Goal: Transaction & Acquisition: Download file/media

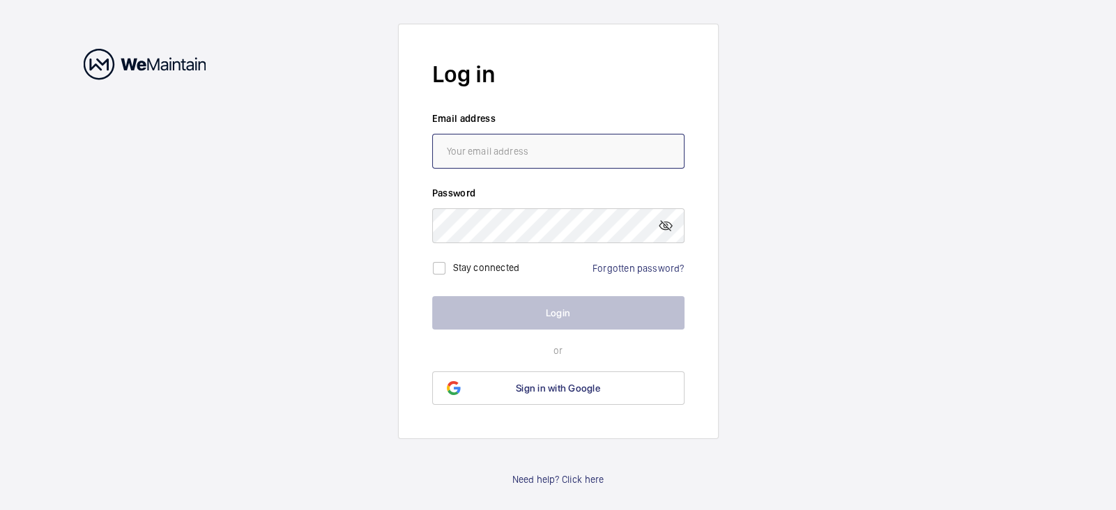
type input "[PERSON_NAME][EMAIL_ADDRESS][DOMAIN_NAME]"
click at [510, 142] on input "[PERSON_NAME][EMAIL_ADDRESS][DOMAIN_NAME]" at bounding box center [558, 151] width 252 height 35
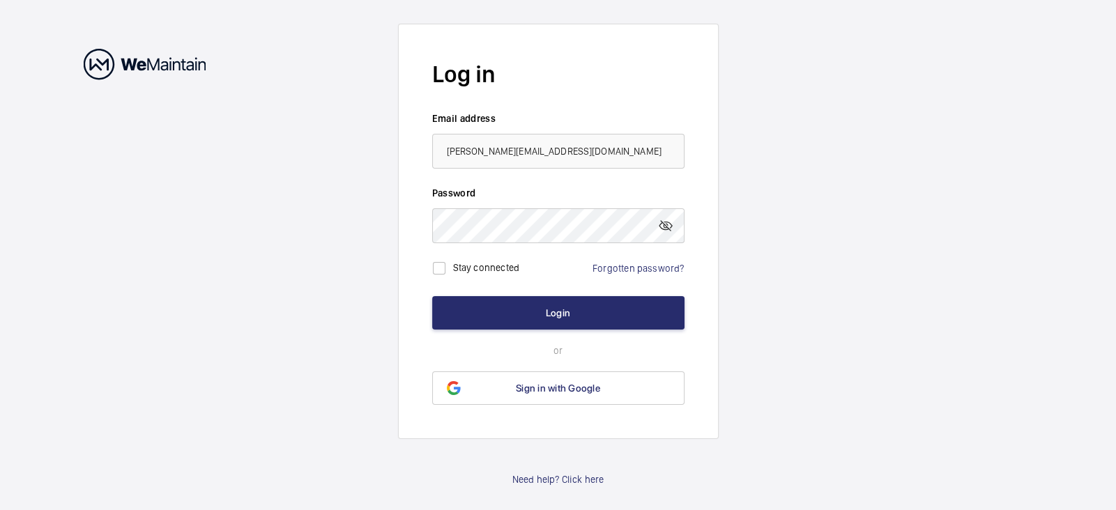
click at [407, 190] on form "Log in Email address [PERSON_NAME][EMAIL_ADDRESS][DOMAIN_NAME] Password Stay co…" at bounding box center [558, 232] width 321 height 416
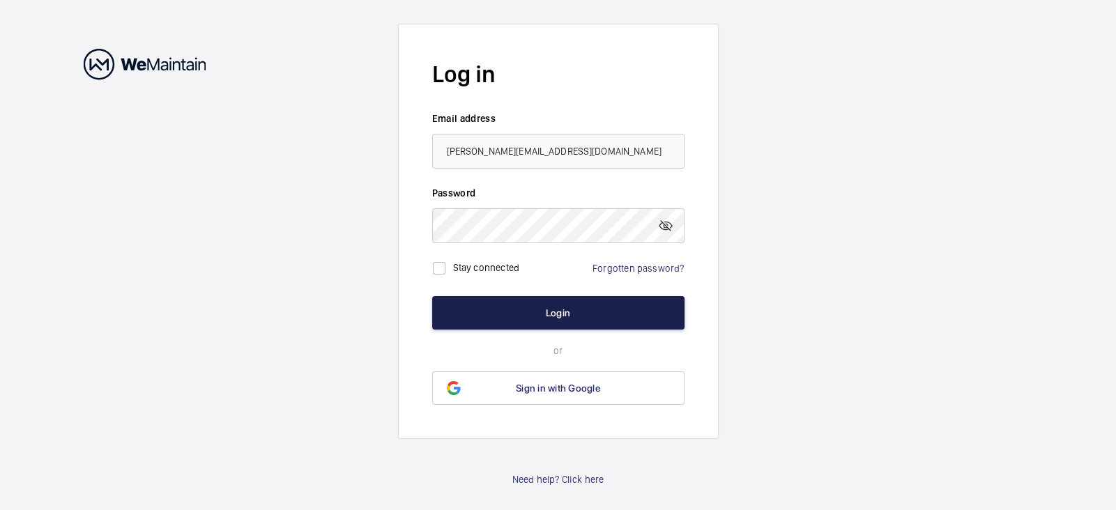
click at [496, 317] on button "Login" at bounding box center [558, 312] width 252 height 33
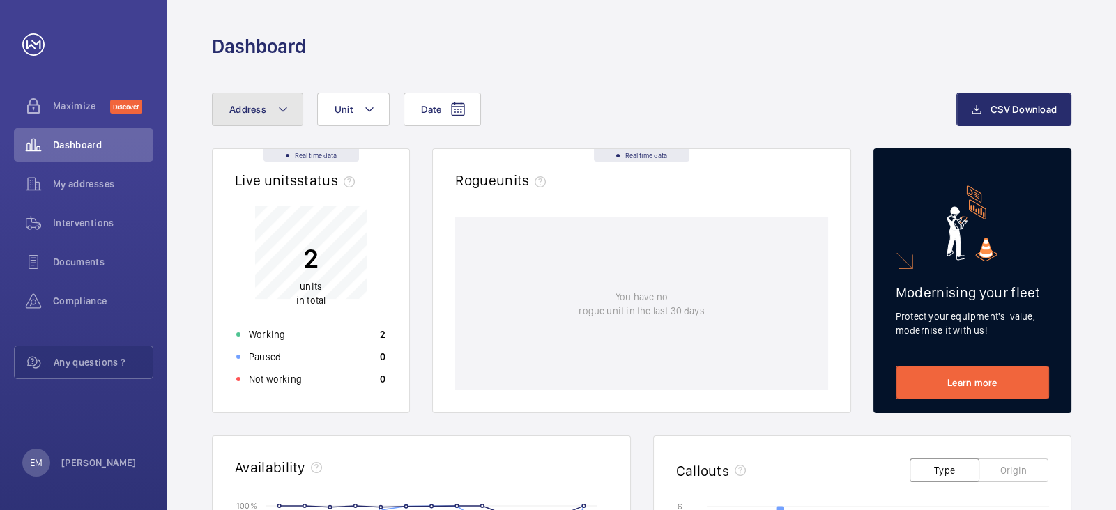
click at [284, 109] on mat-icon at bounding box center [282, 109] width 11 height 17
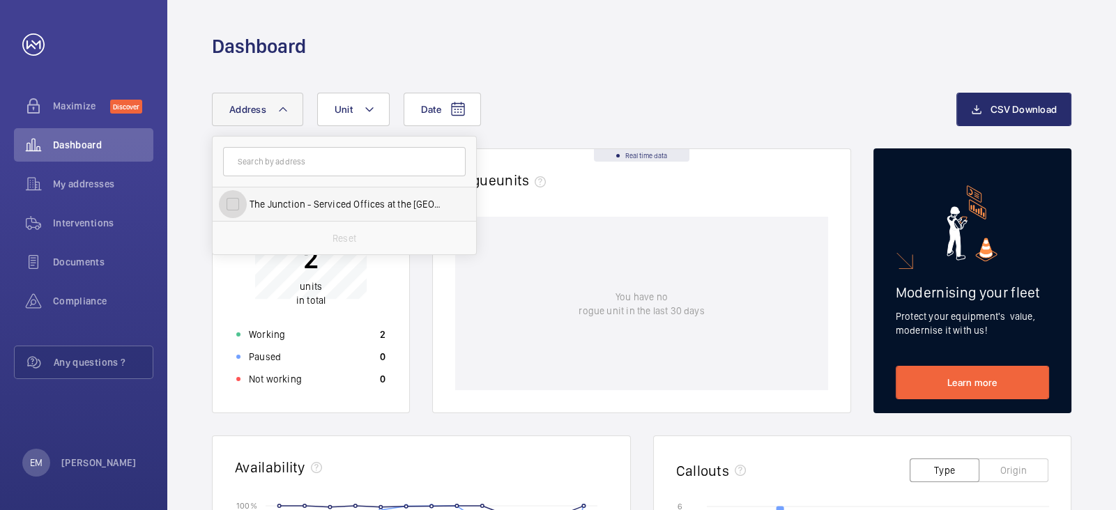
click at [236, 206] on input "The Junction - Serviced Offices at the [GEOGRAPHIC_DATA]" at bounding box center [233, 204] width 28 height 28
checkbox input "true"
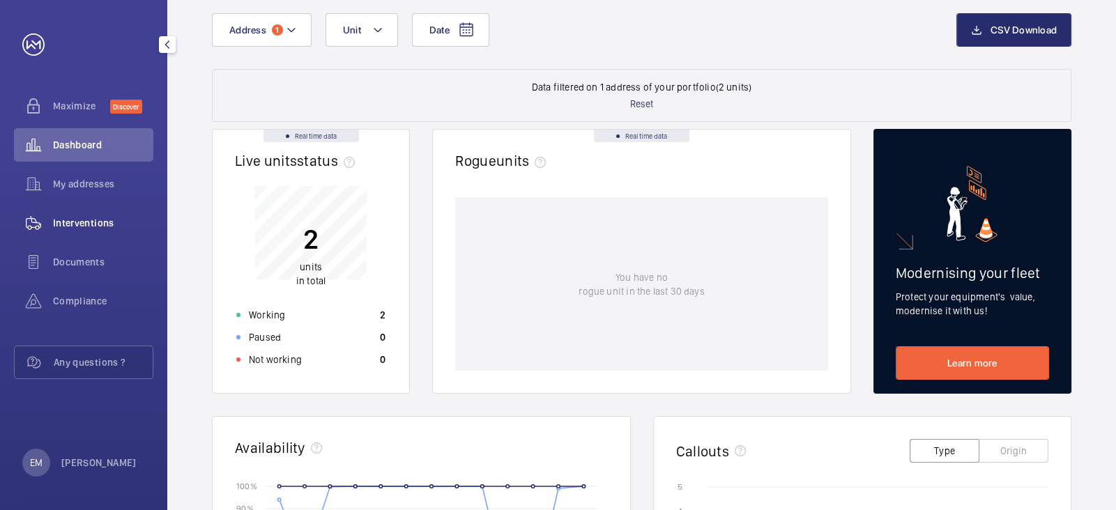
click at [98, 216] on span "Interventions" at bounding box center [103, 223] width 100 height 14
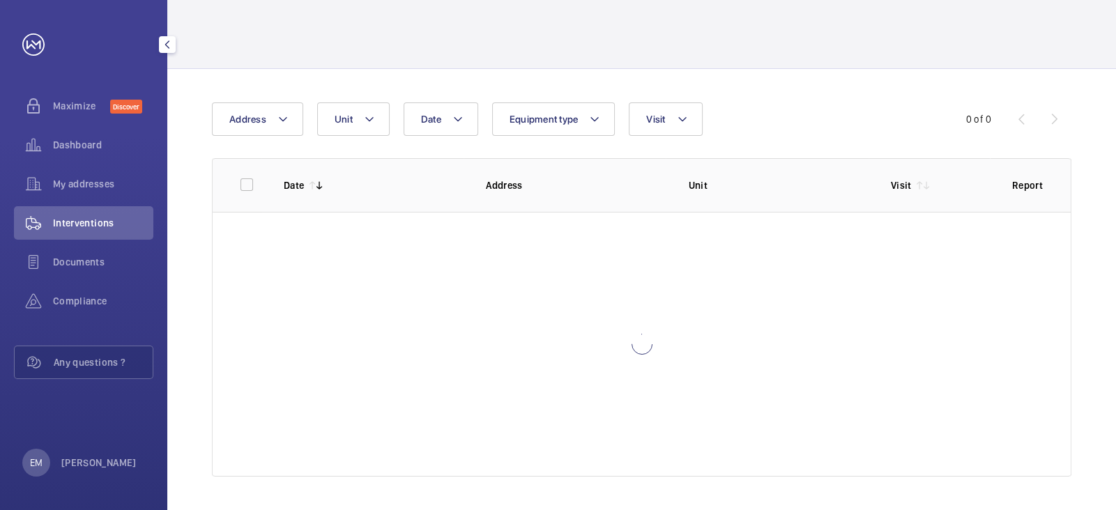
scroll to position [57, 0]
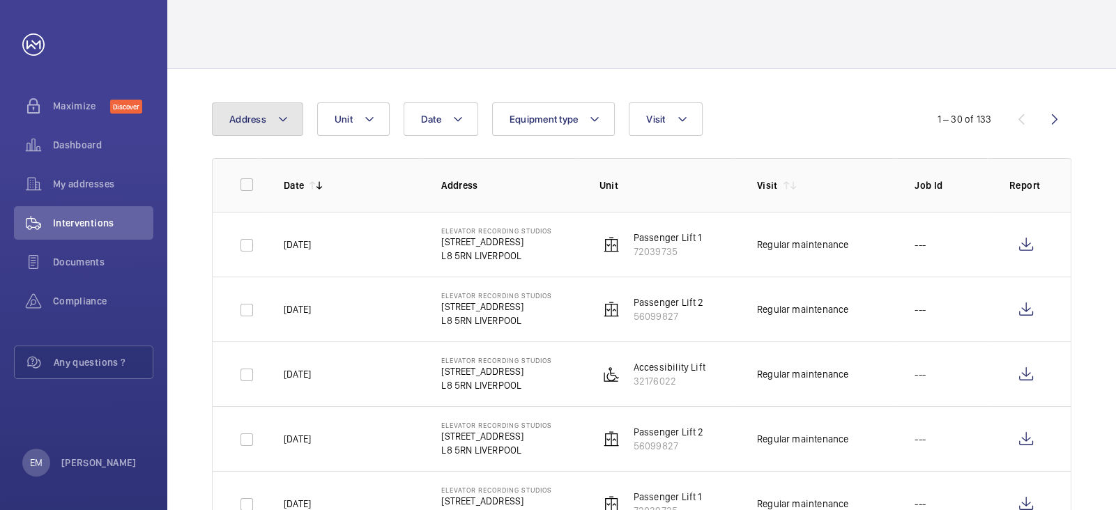
click at [277, 125] on mat-icon at bounding box center [282, 119] width 11 height 17
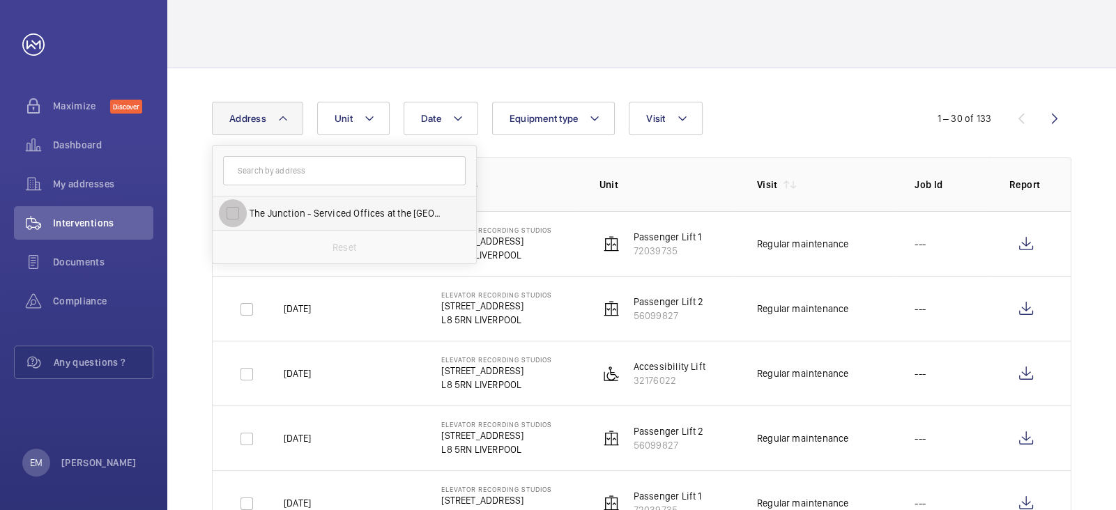
click at [237, 222] on input "The Junction - Serviced Offices at the [GEOGRAPHIC_DATA]" at bounding box center [233, 213] width 28 height 28
checkbox input "true"
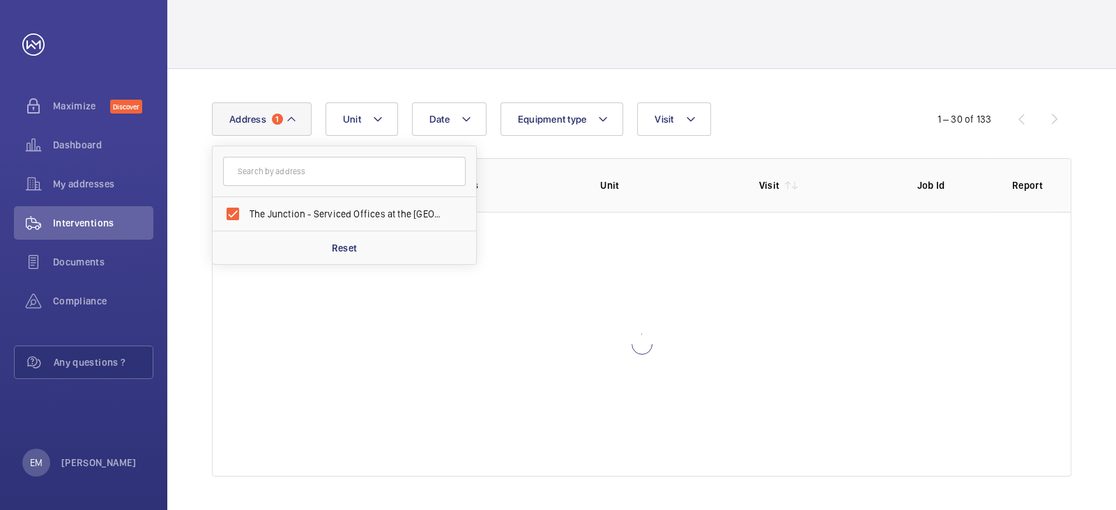
click at [197, 202] on div "Date Address 1 The Junction - Serviced Offices at the [STREET_ADDRESS] Reset Un…" at bounding box center [641, 289] width 949 height 441
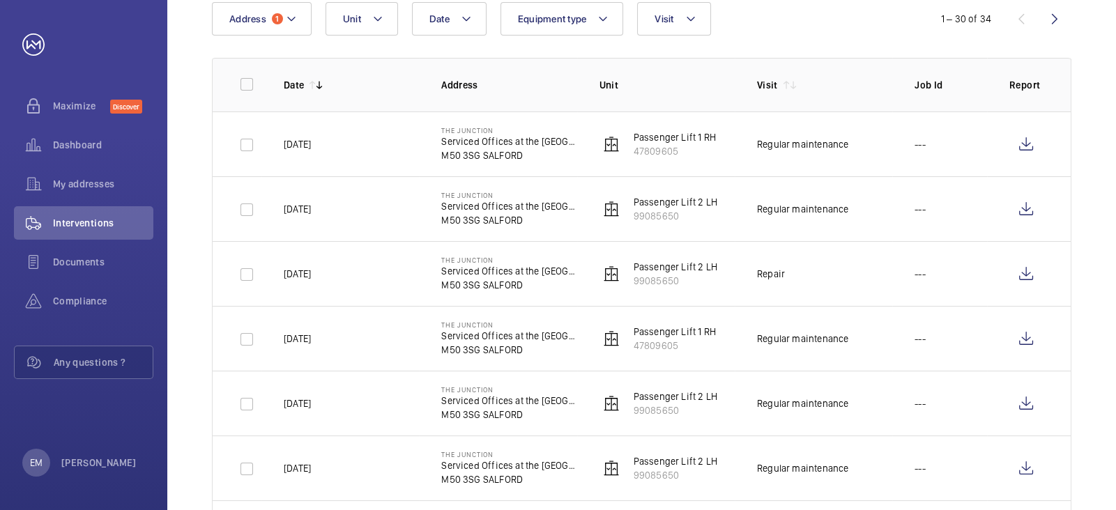
scroll to position [96, 0]
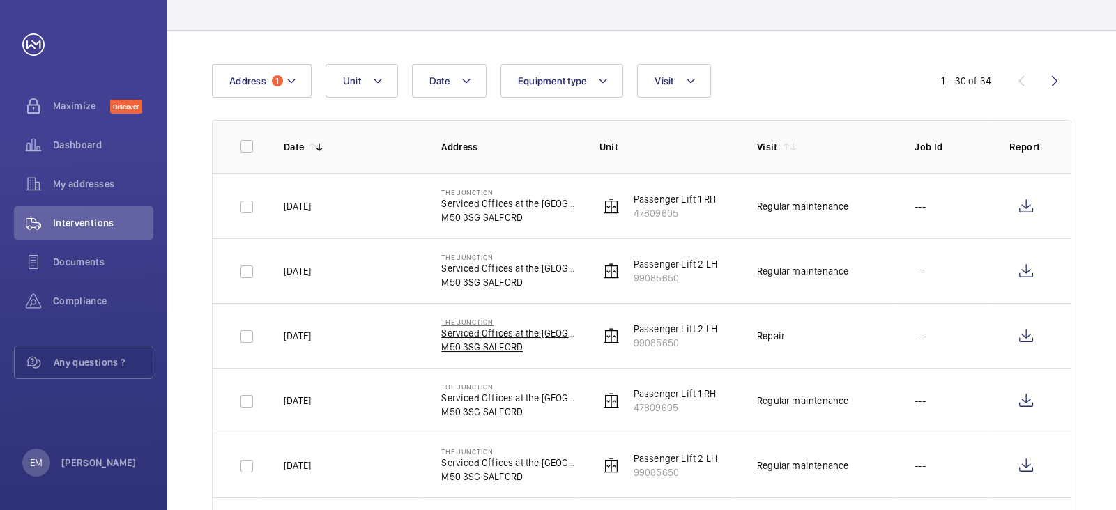
click at [491, 340] on p "M50 3SG SALFORD" at bounding box center [508, 347] width 135 height 14
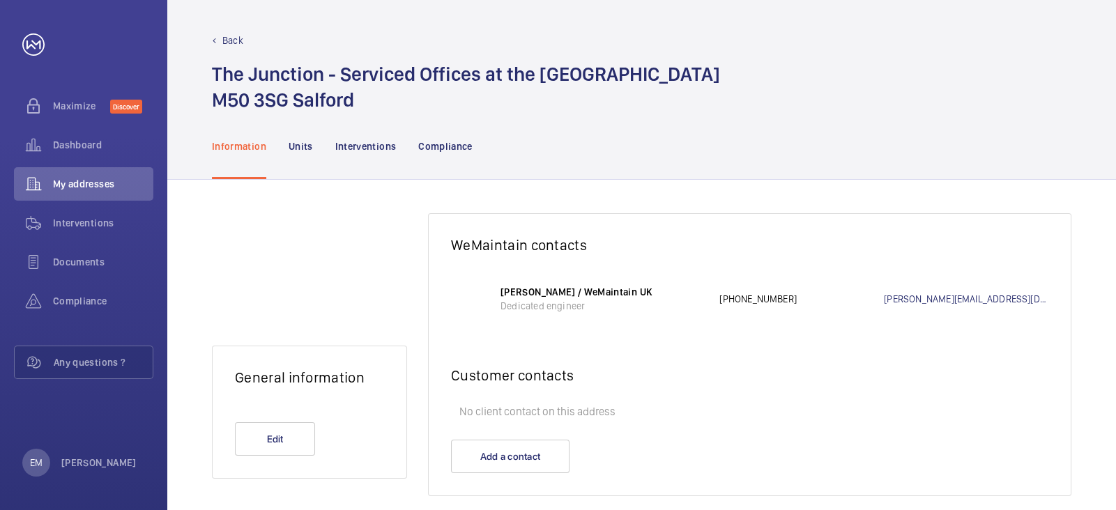
scroll to position [20, 0]
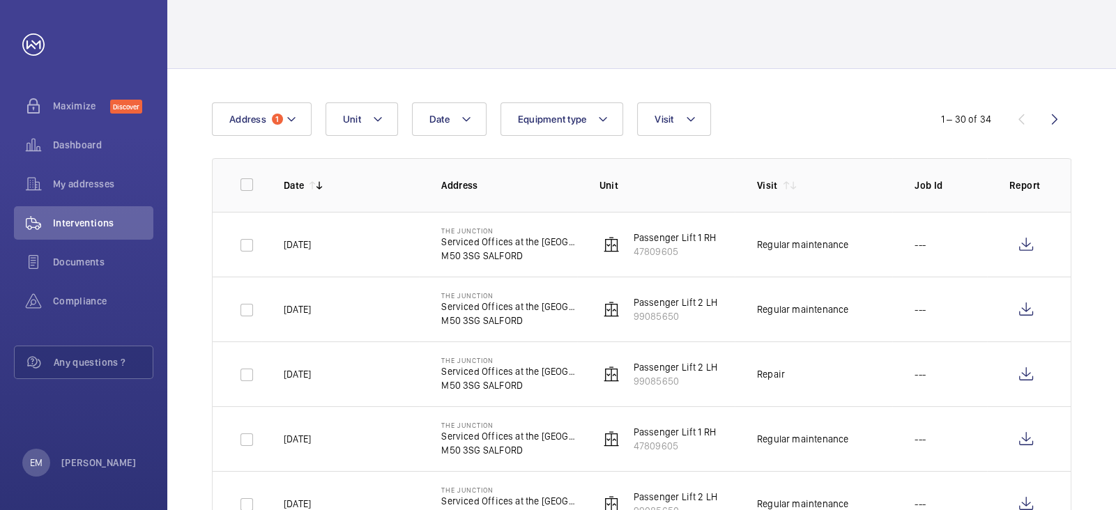
scroll to position [65, 0]
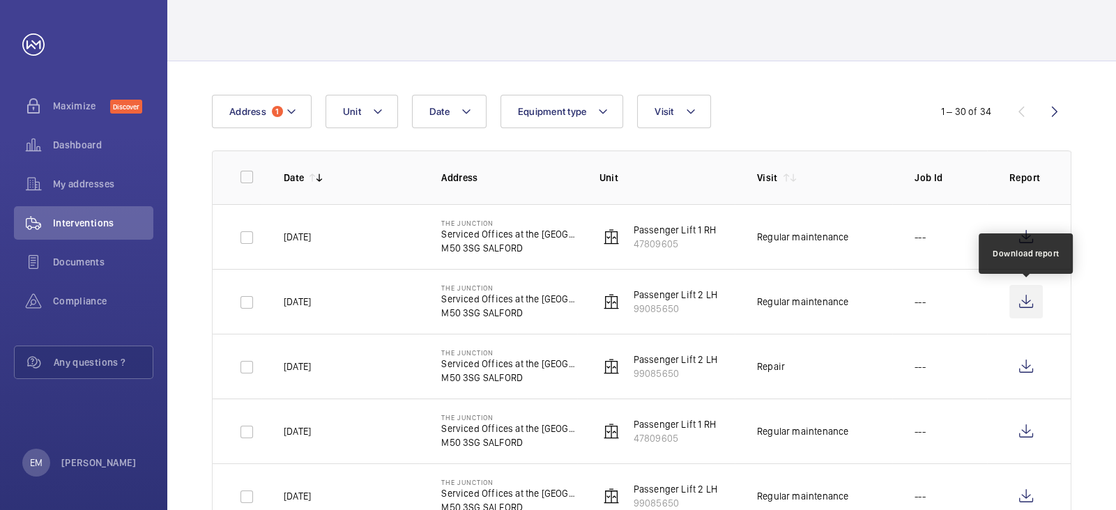
click at [1031, 308] on wm-front-icon-button at bounding box center [1026, 301] width 33 height 33
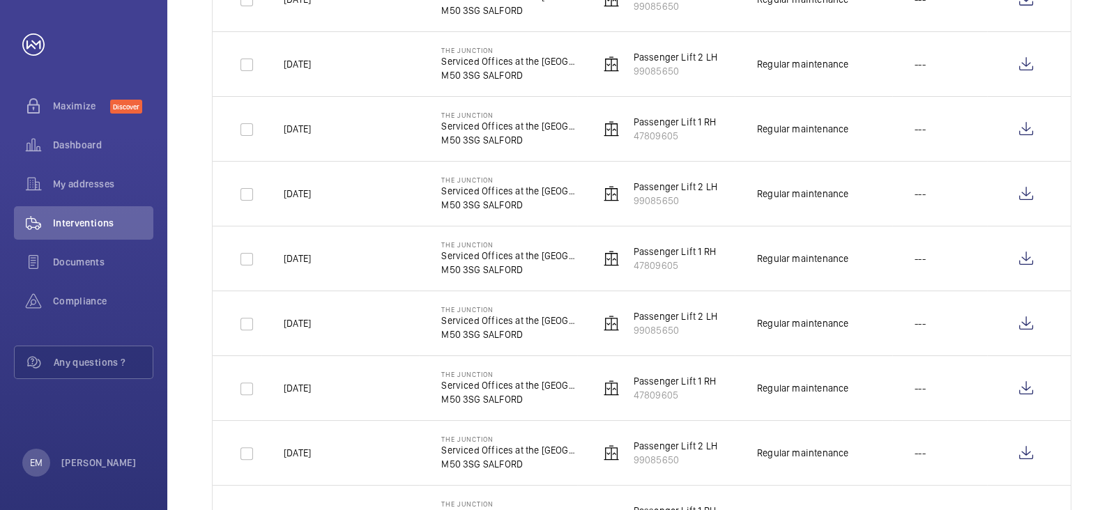
scroll to position [549, 0]
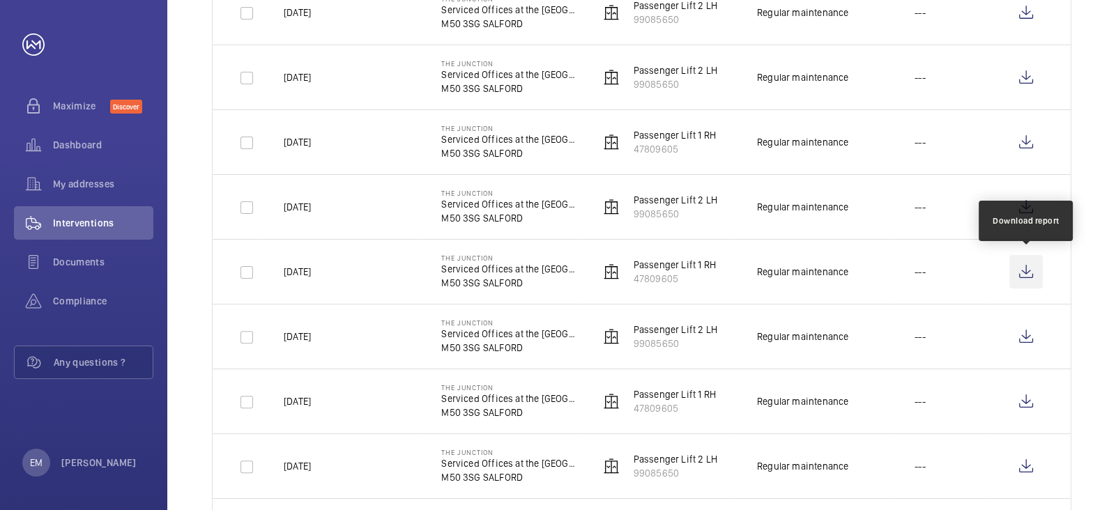
click at [1024, 264] on wm-front-icon-button at bounding box center [1026, 271] width 33 height 33
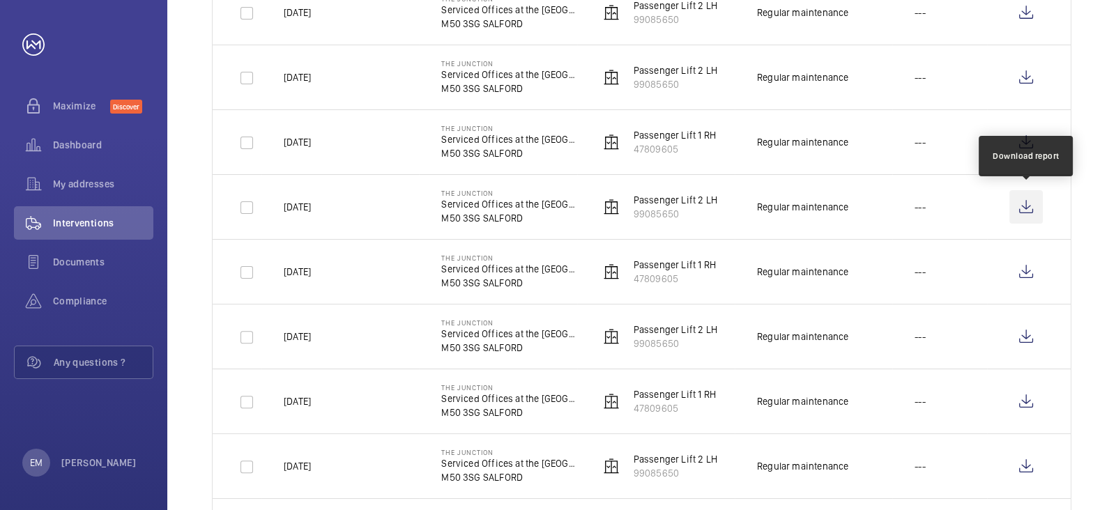
click at [1028, 204] on wm-front-icon-button at bounding box center [1026, 206] width 33 height 33
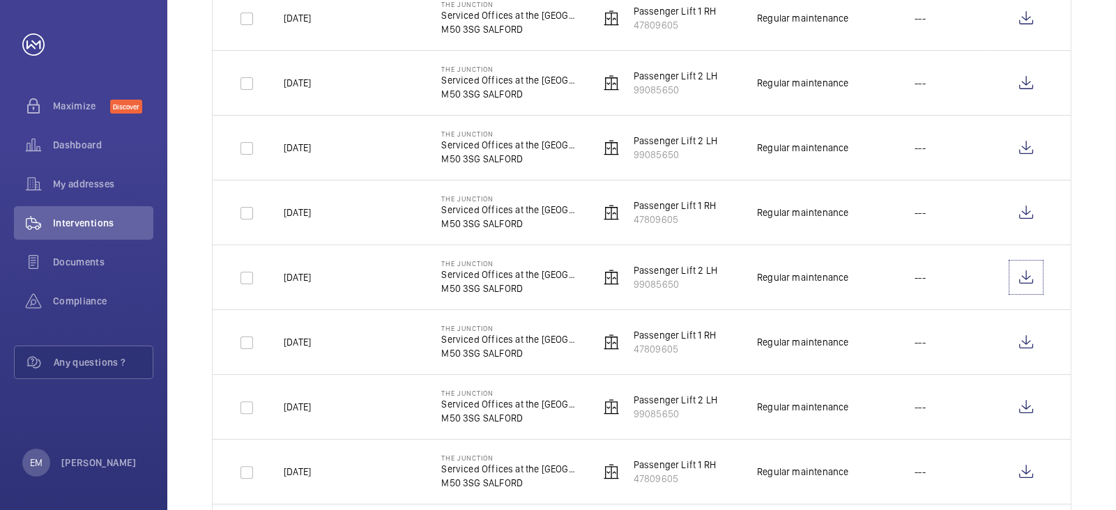
scroll to position [465, 0]
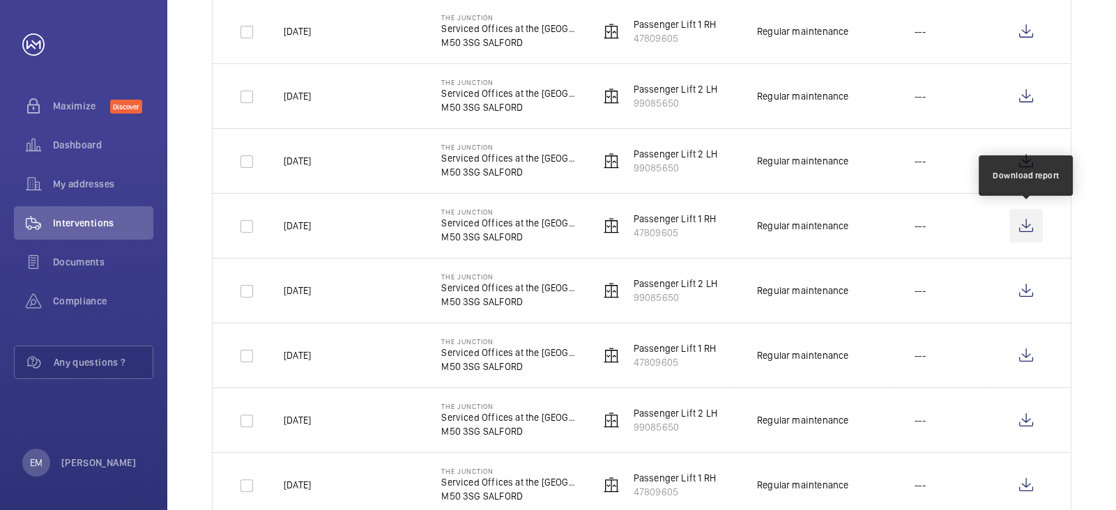
click at [1028, 220] on wm-front-icon-button at bounding box center [1026, 225] width 33 height 33
